Goal: Find specific page/section: Find specific page/section

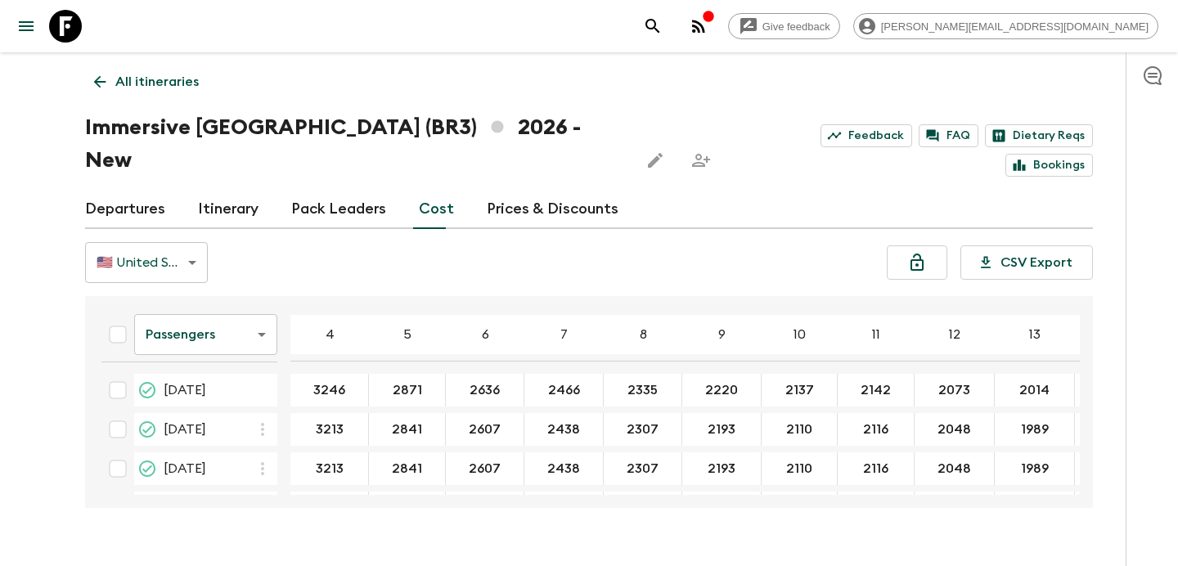
scroll to position [200, 0]
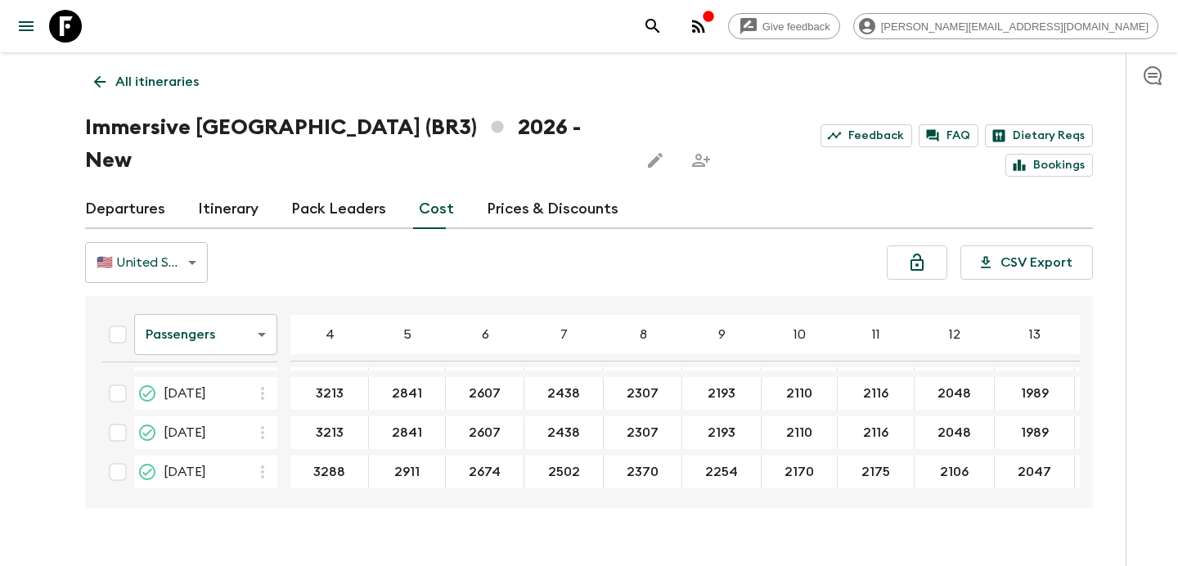
click at [709, 29] on icon "button" at bounding box center [699, 26] width 20 height 20
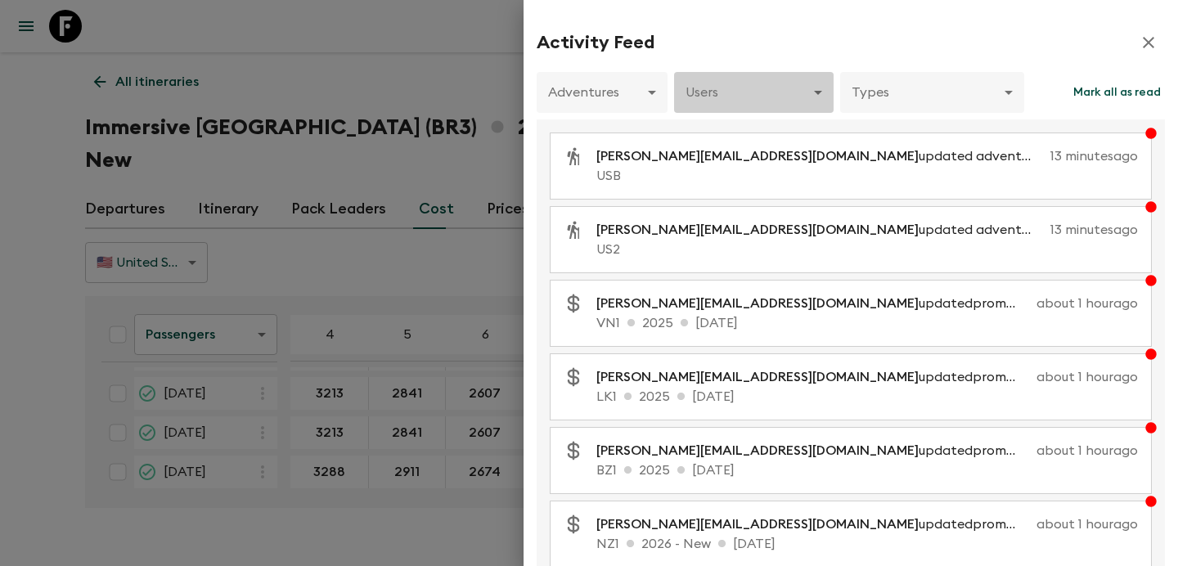
click at [765, 102] on body "Give feedback [PERSON_NAME][EMAIL_ADDRESS][DOMAIN_NAME] All itineraries Immersi…" at bounding box center [589, 299] width 1178 height 598
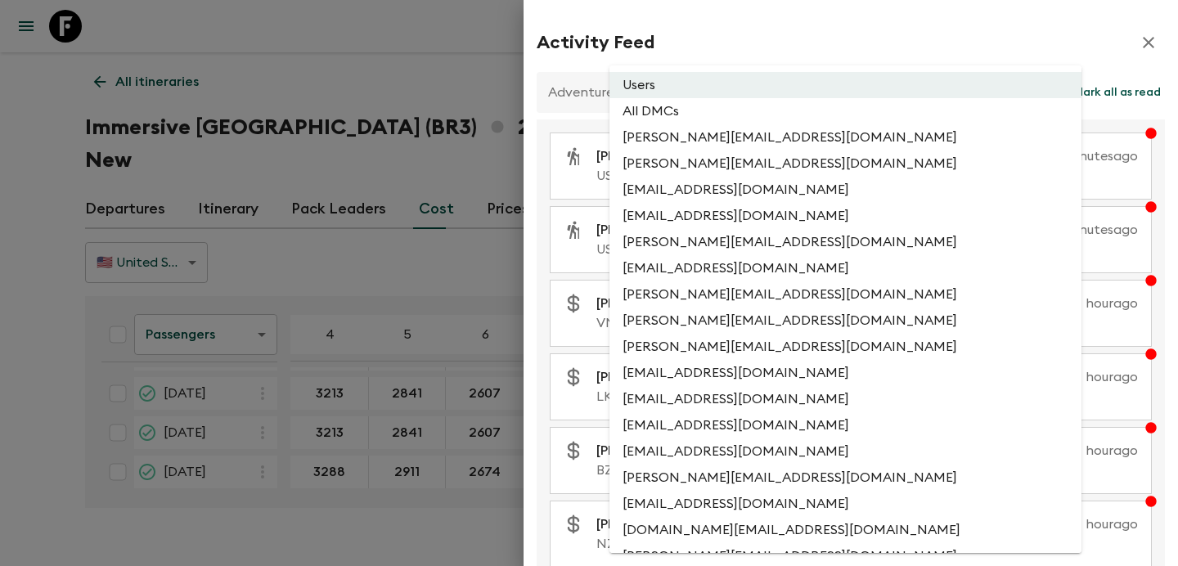
click at [727, 124] on li "All DMCs" at bounding box center [846, 111] width 472 height 26
type input "EXTERNAL_ONLY"
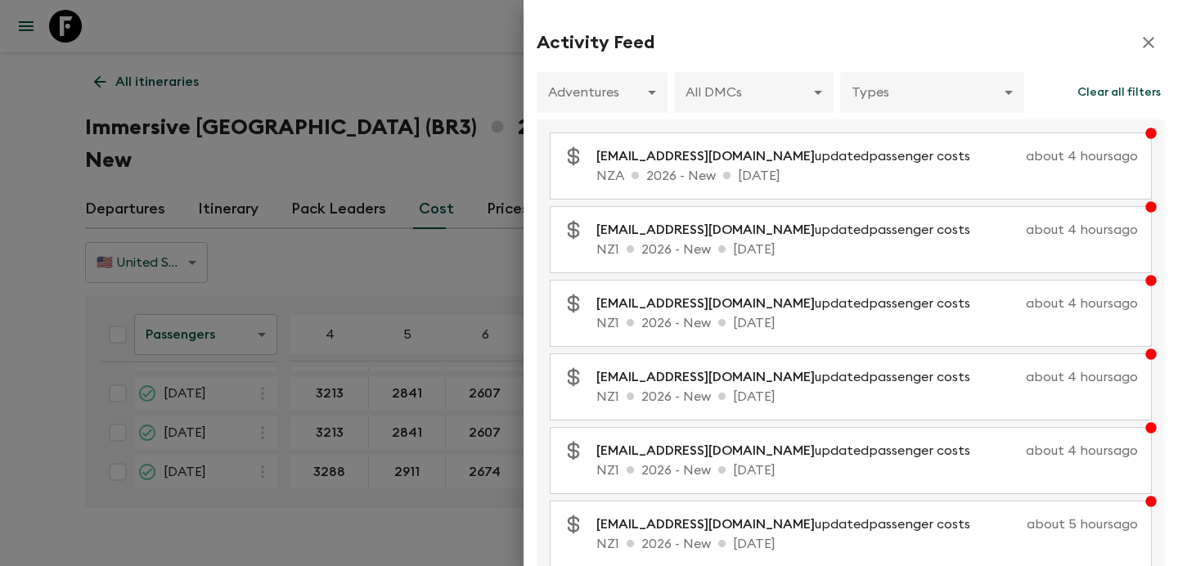
click at [493, 145] on div at bounding box center [589, 283] width 1178 height 566
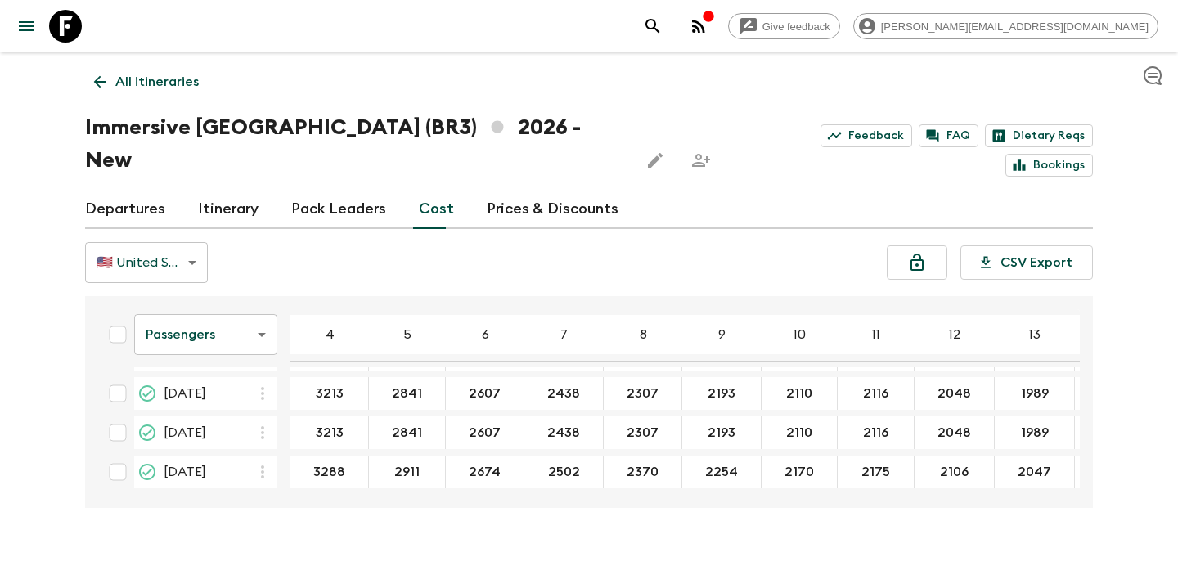
click at [95, 83] on icon at bounding box center [100, 82] width 18 height 18
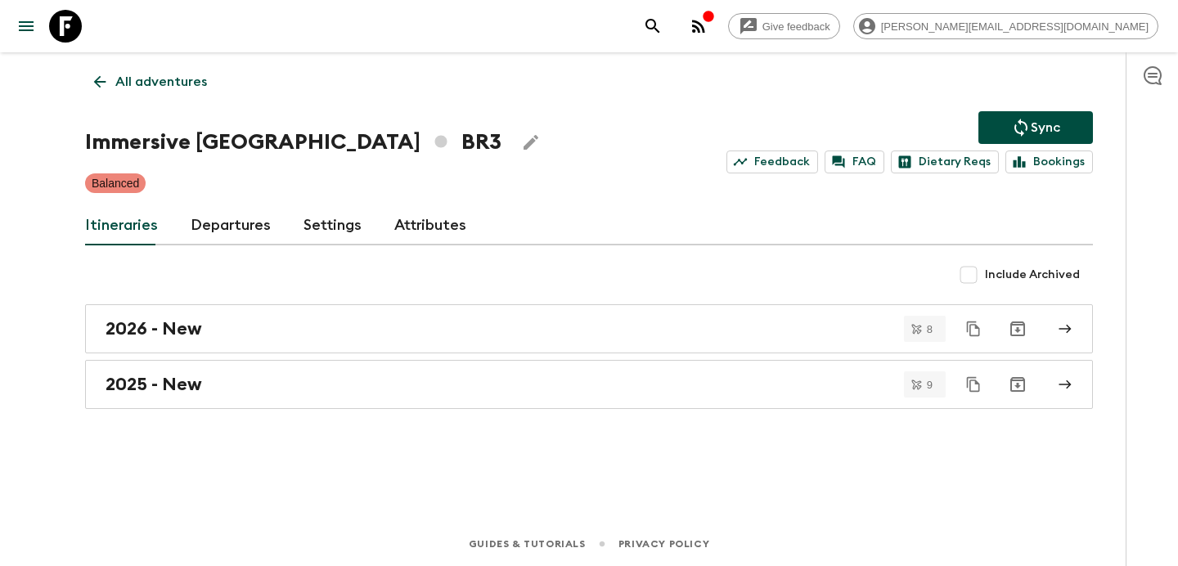
click at [95, 83] on icon at bounding box center [100, 82] width 18 height 18
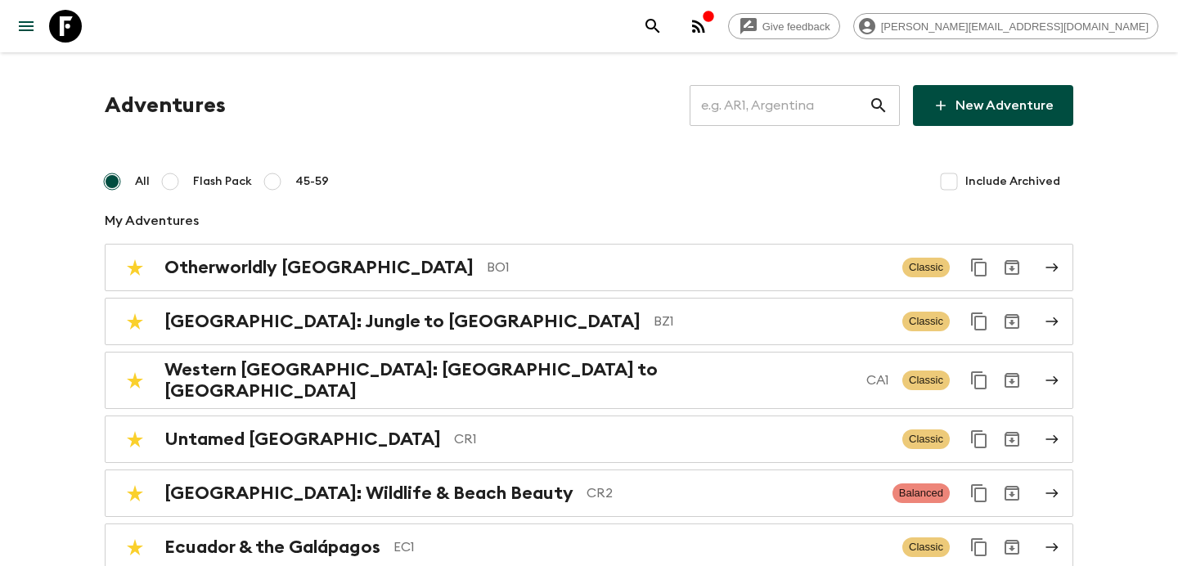
click at [797, 111] on input "text" at bounding box center [779, 106] width 179 height 46
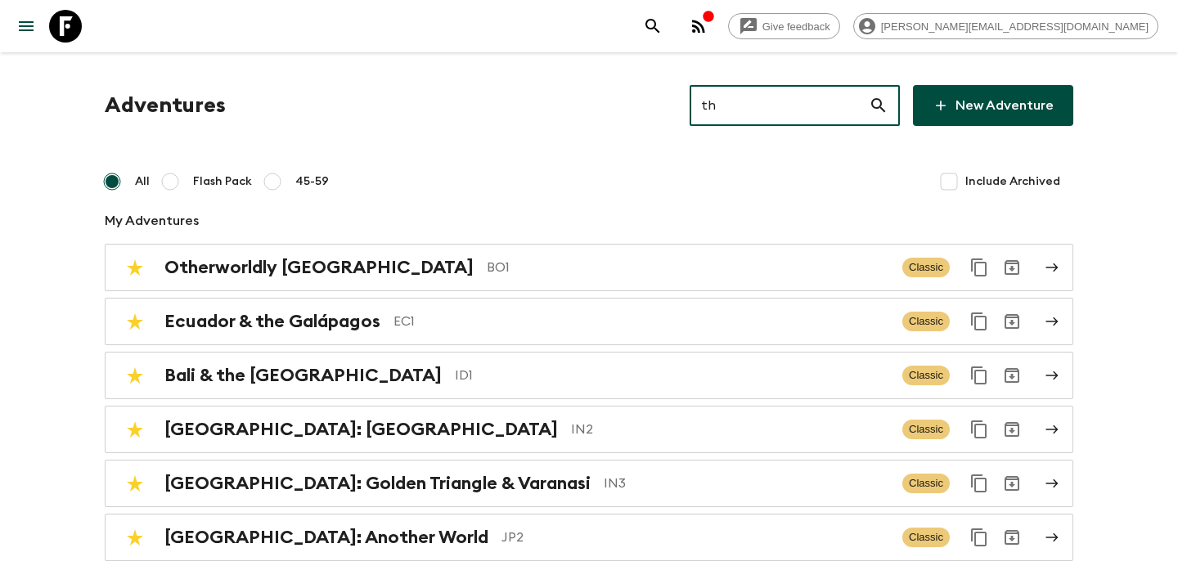
type input "th1"
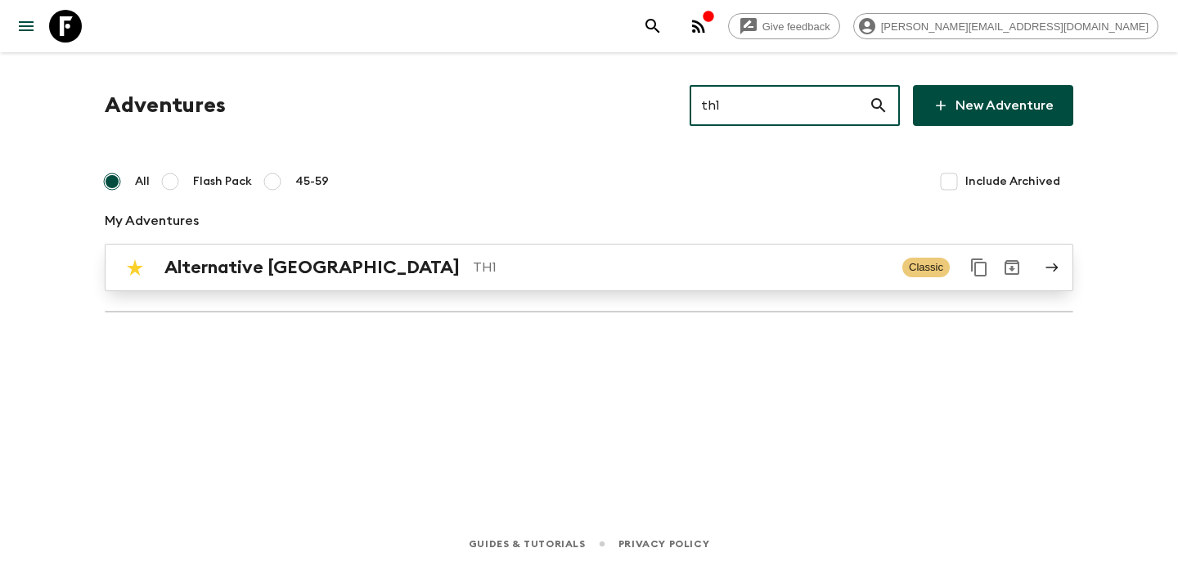
click at [641, 270] on p "TH1" at bounding box center [681, 268] width 416 height 20
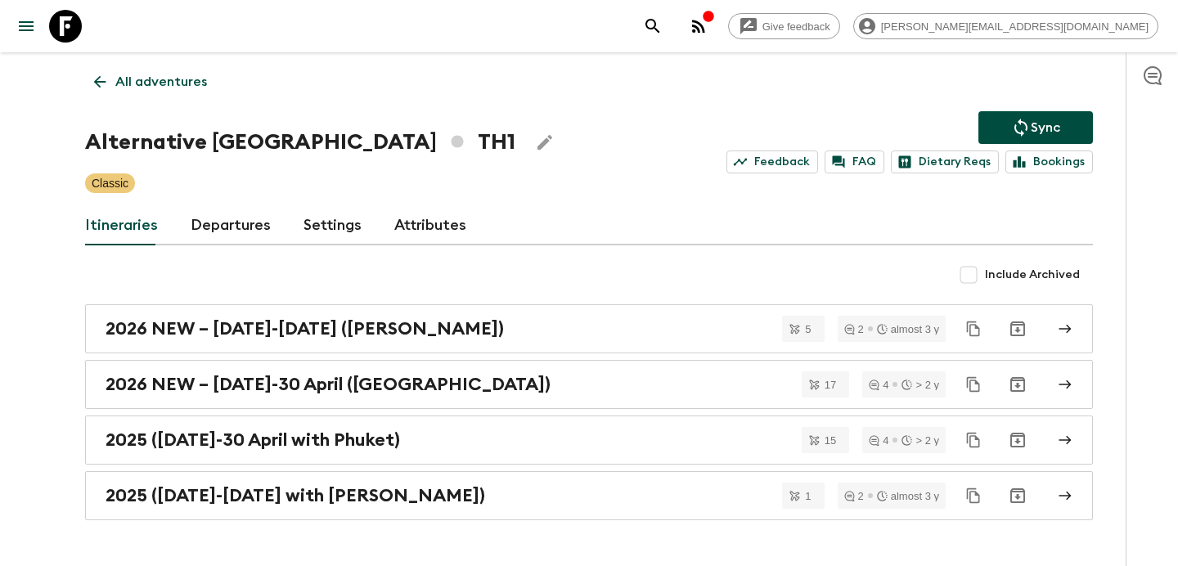
click at [106, 79] on icon at bounding box center [100, 82] width 18 height 18
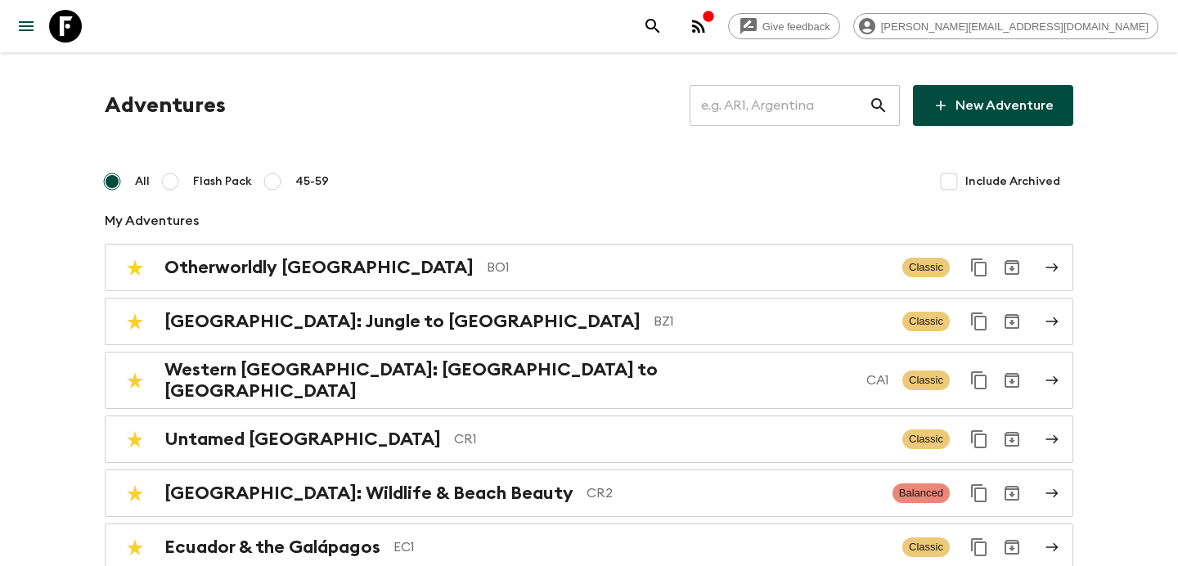
click at [770, 110] on input "text" at bounding box center [779, 106] width 179 height 46
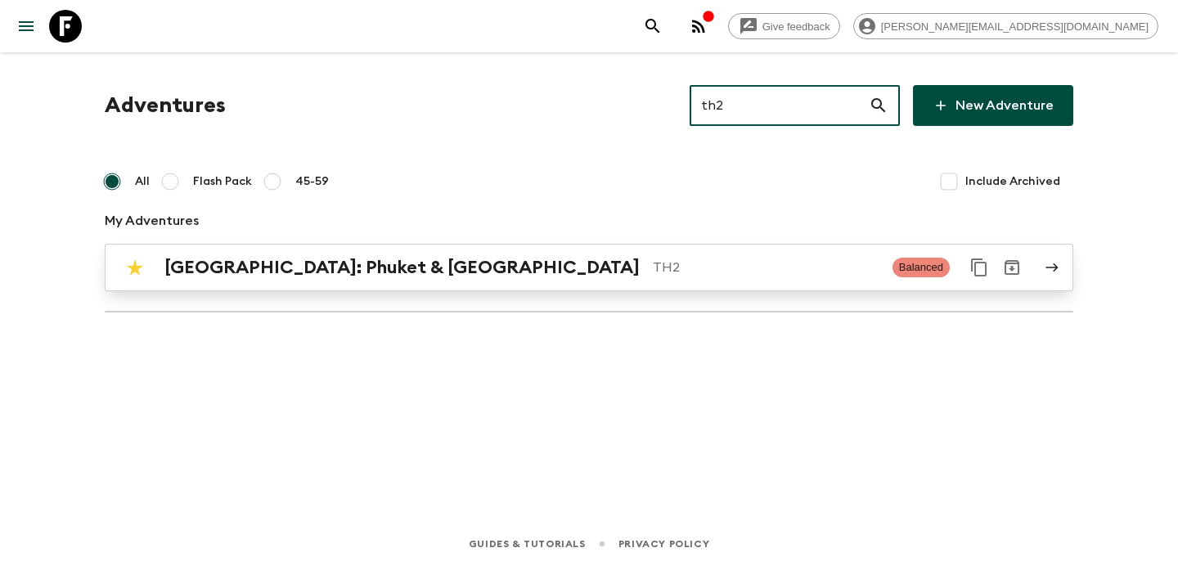
type input "th2"
click at [631, 254] on div "[GEOGRAPHIC_DATA]: Phuket & Andaman Coast TH2 Balanced" at bounding box center [557, 267] width 877 height 33
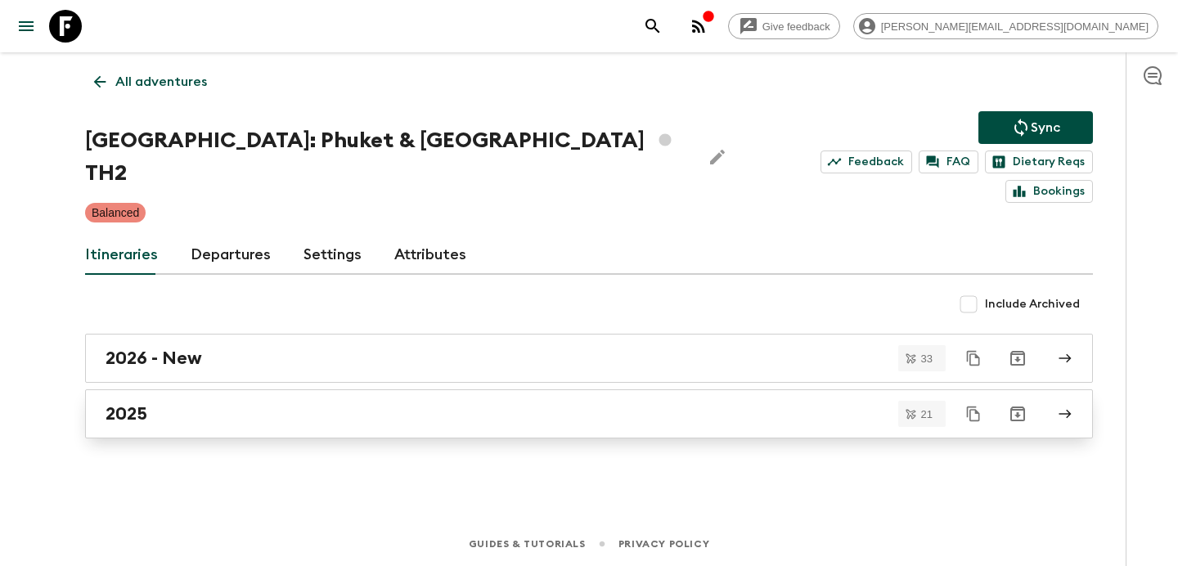
click at [551, 403] on div "2025" at bounding box center [574, 413] width 936 height 21
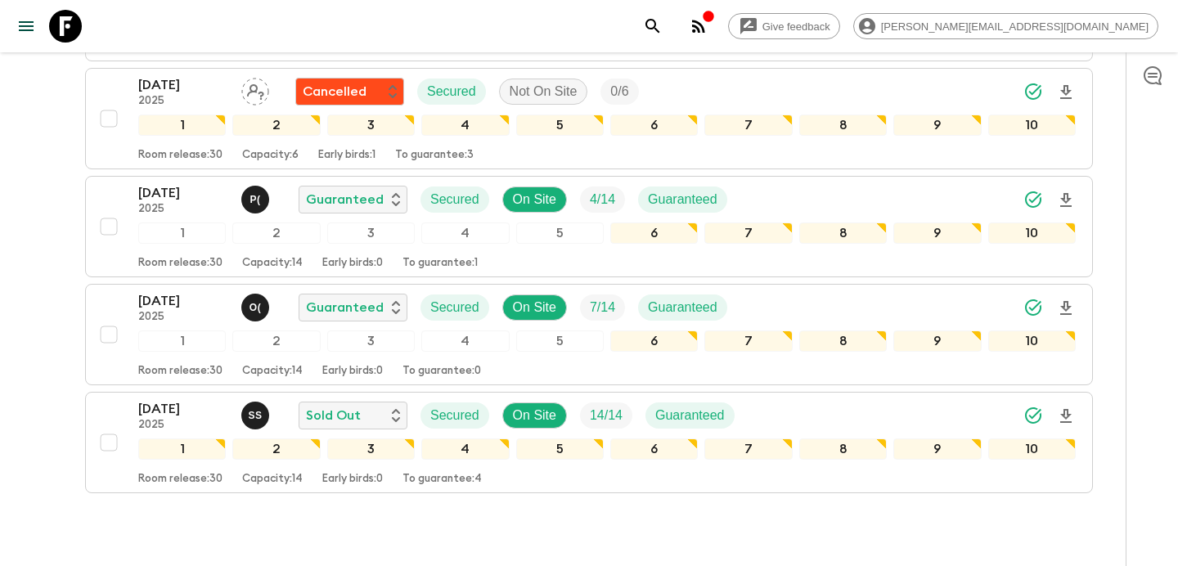
scroll to position [2163, 0]
